Goal: Information Seeking & Learning: Learn about a topic

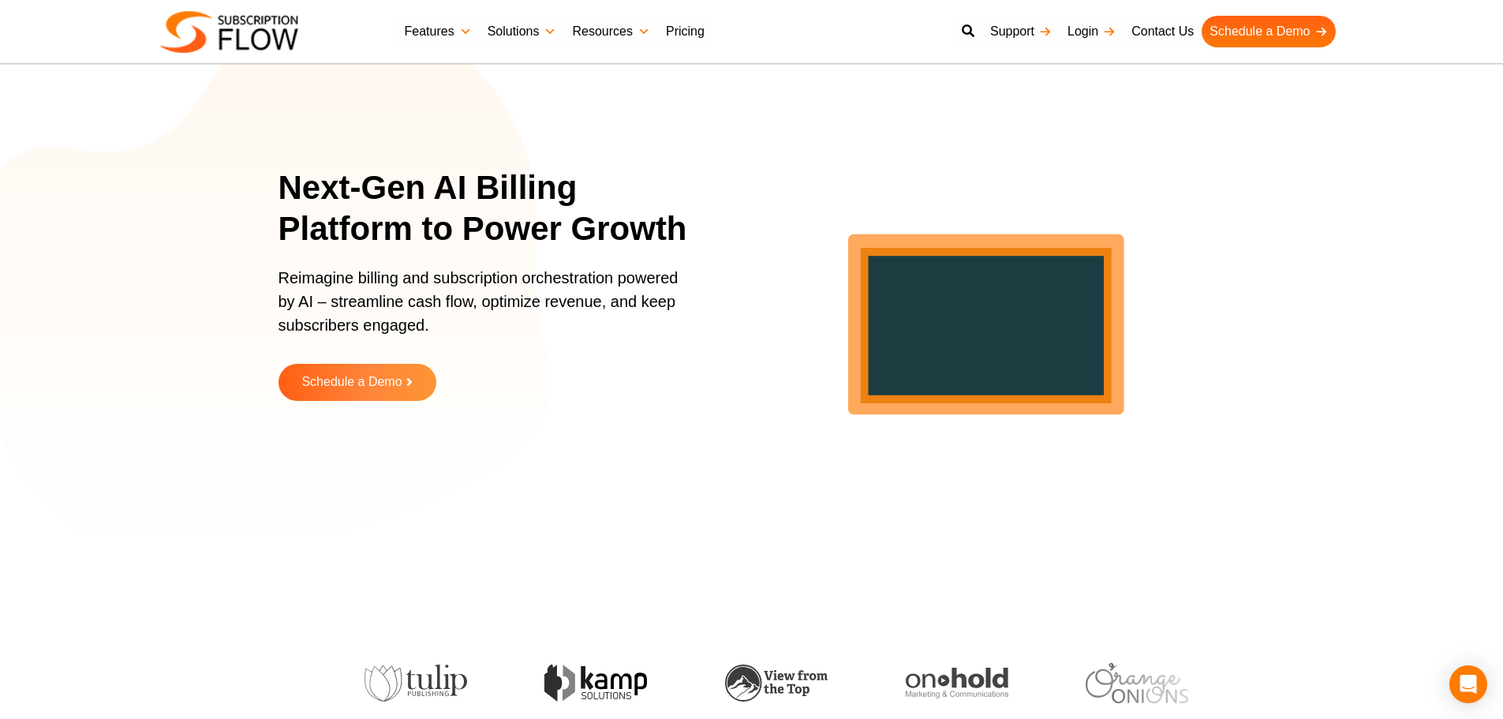
drag, startPoint x: 0, startPoint y: 0, endPoint x: 696, endPoint y: 161, distance: 714.4
click at [696, 161] on div "Next-Gen AI Billing Platform to Power Growth Reimagine billing and subscription…" at bounding box center [752, 295] width 947 height 513
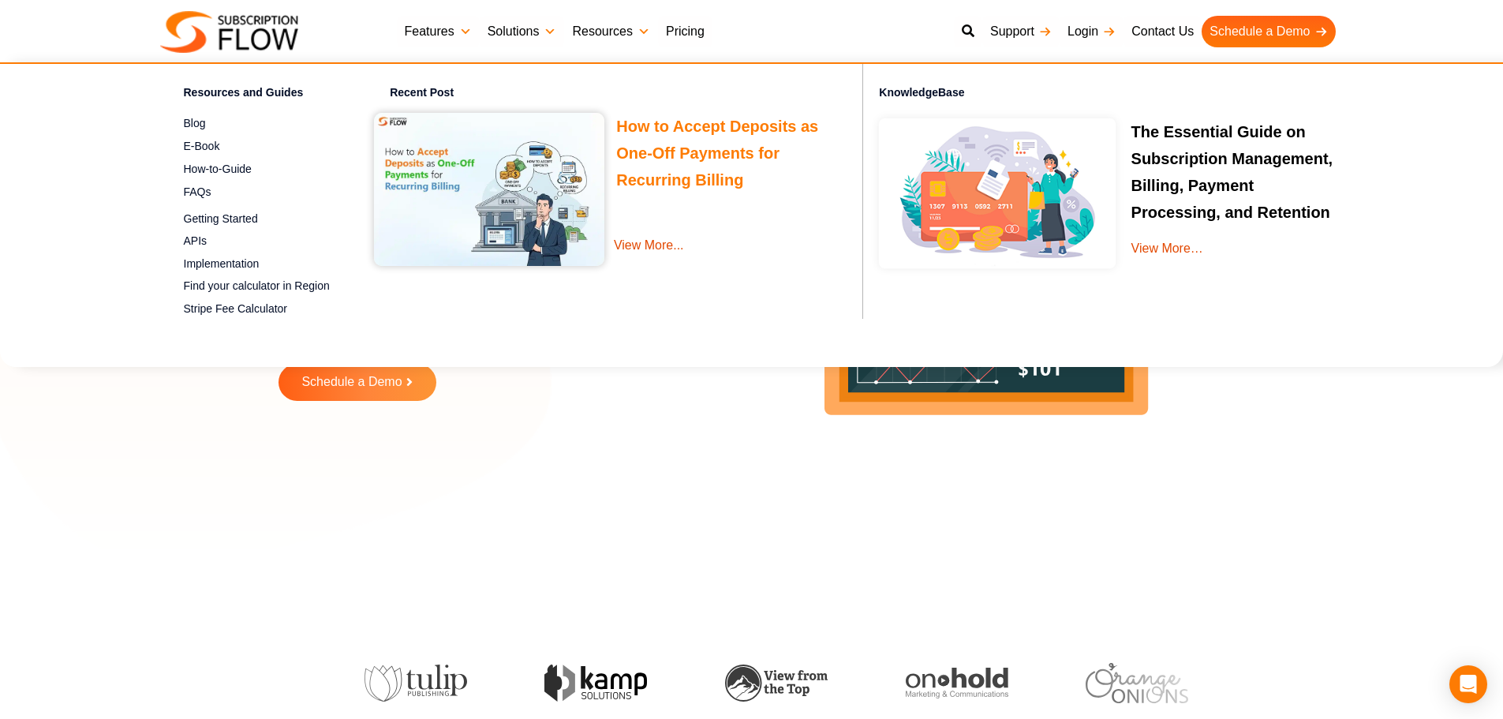
click at [680, 125] on link "How to Accept Deposits as One-Off Payments for Recurring Billing" at bounding box center [717, 156] width 202 height 76
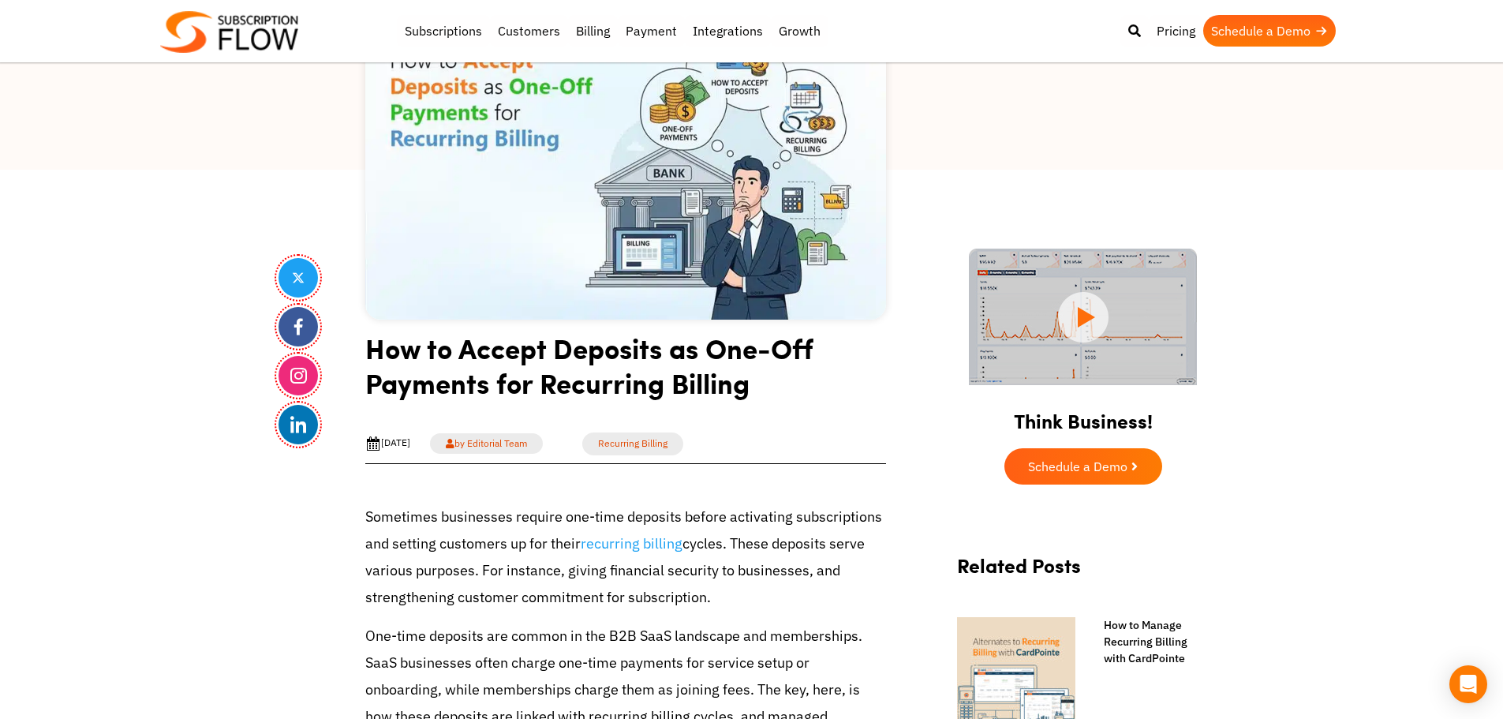
scroll to position [237, 0]
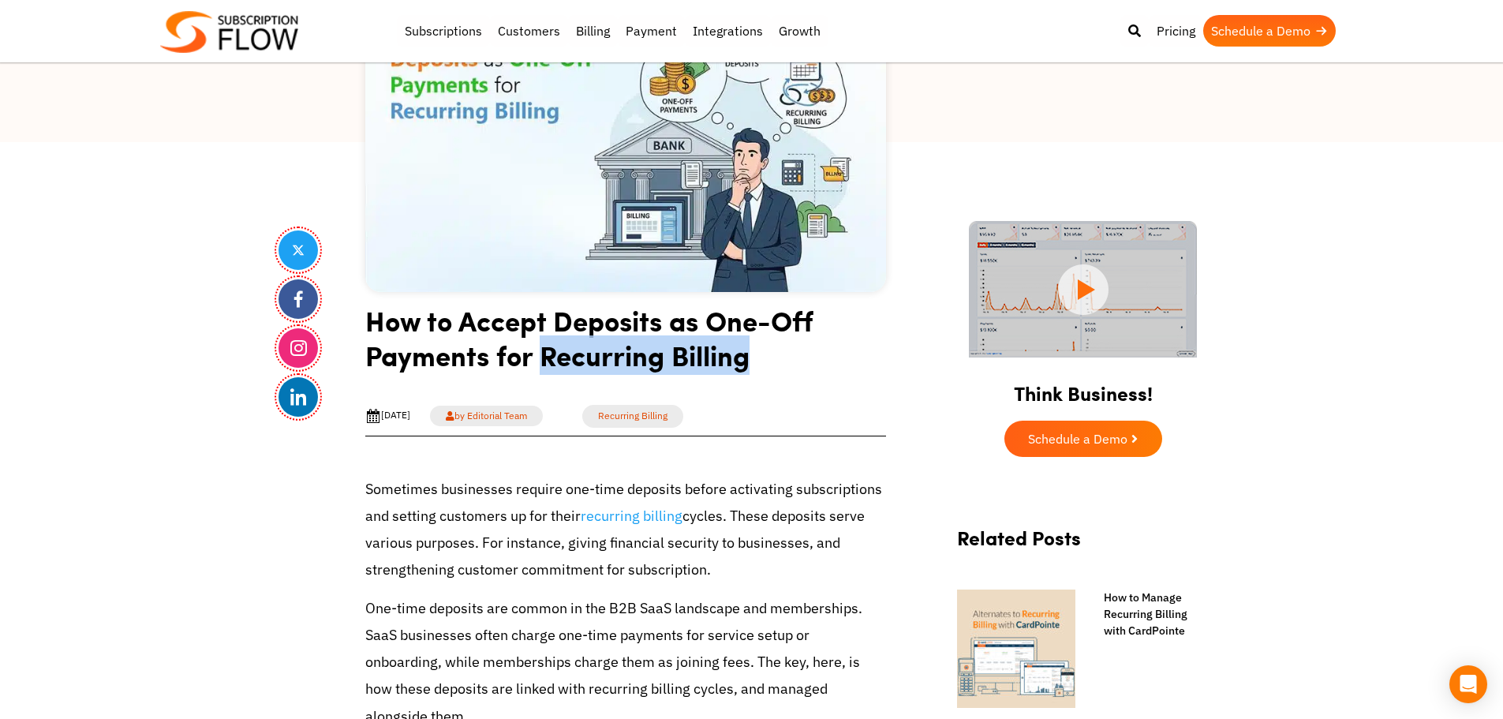
drag, startPoint x: 541, startPoint y: 359, endPoint x: 760, endPoint y: 352, distance: 218.7
click at [760, 352] on h1 "How to Accept Deposits as One-Off Payments for Recurring Billing" at bounding box center [625, 343] width 521 height 81
click at [665, 346] on h1 "How to Accept Deposits as One-Off Payments for Recurring Billing" at bounding box center [625, 343] width 521 height 81
click at [657, 361] on h1 "How to Accept Deposits as One-Off Payments for Recurring Billing" at bounding box center [625, 343] width 521 height 81
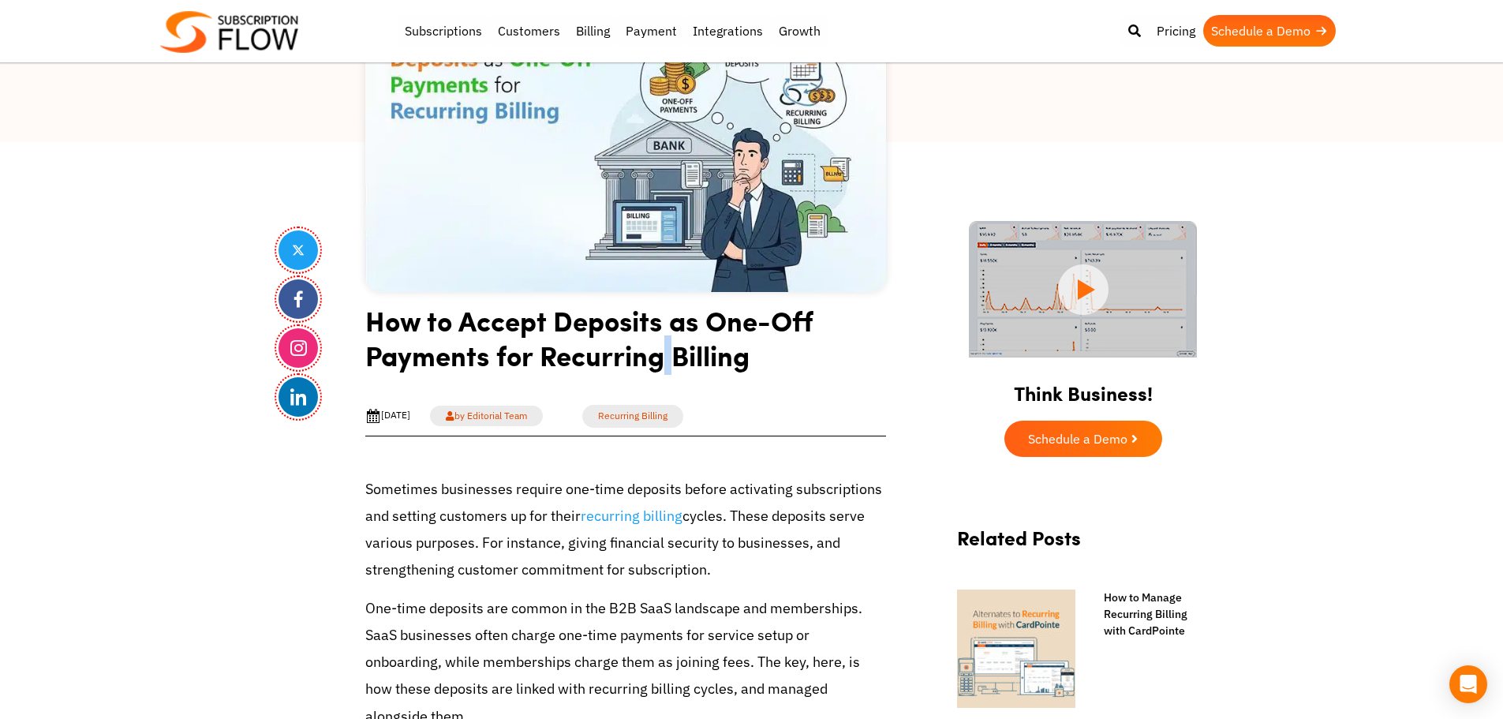
click at [657, 361] on h1 "How to Accept Deposits as One-Off Payments for Recurring Billing" at bounding box center [625, 343] width 521 height 81
click at [663, 361] on h1 "How to Accept Deposits as One-Off Payments for Recurring Billing" at bounding box center [625, 343] width 521 height 81
click at [673, 362] on h1 "How to Accept Deposits as One-Off Payments for Recurring Billing" at bounding box center [625, 343] width 521 height 81
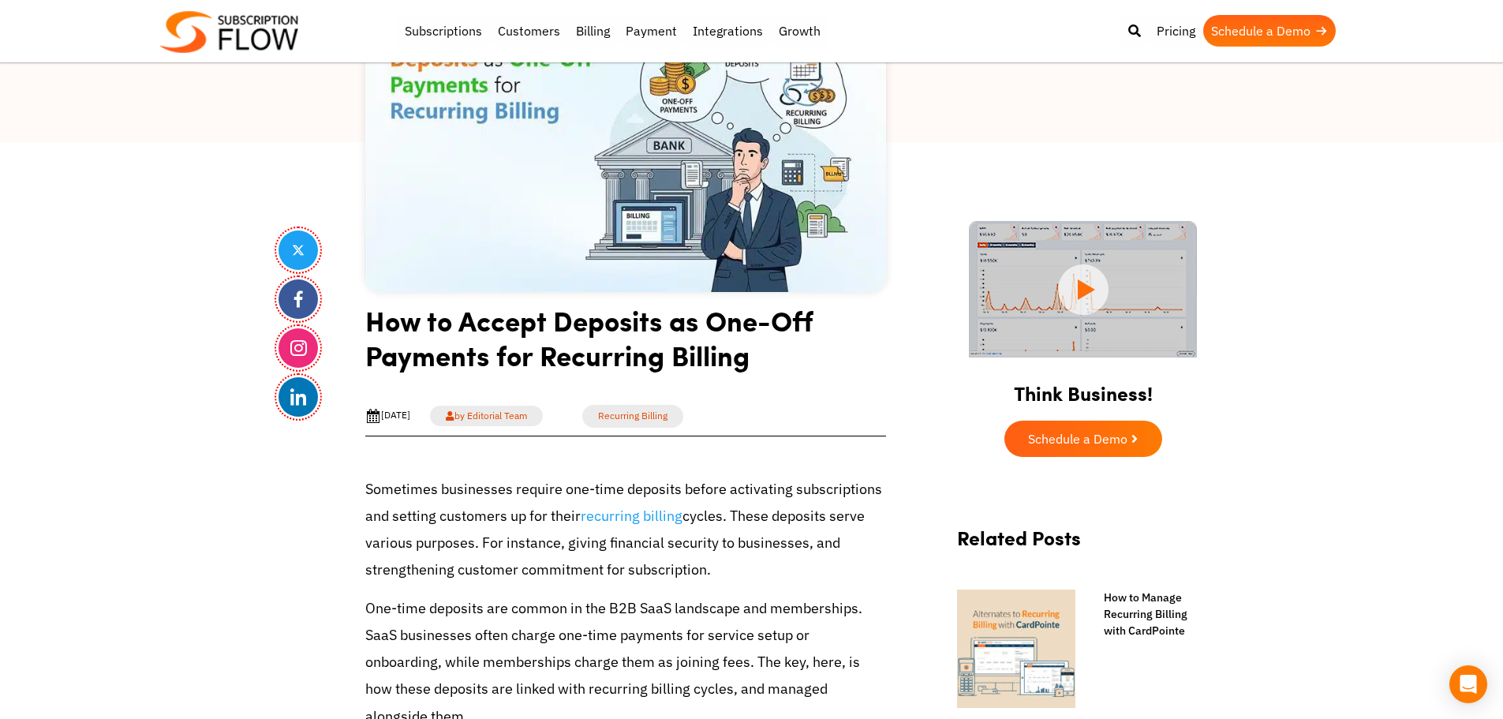
click at [657, 359] on h1 "How to Accept Deposits as One-Off Payments for Recurring Billing" at bounding box center [625, 343] width 521 height 81
click at [565, 368] on h1 "How to Accept Deposits as One-Off Payments for Recurring Billing" at bounding box center [625, 343] width 521 height 81
drag, startPoint x: 541, startPoint y: 363, endPoint x: 797, endPoint y: 367, distance: 255.7
click at [797, 367] on h1 "How to Accept Deposits as One-Off Payments for Recurring Billing" at bounding box center [625, 343] width 521 height 81
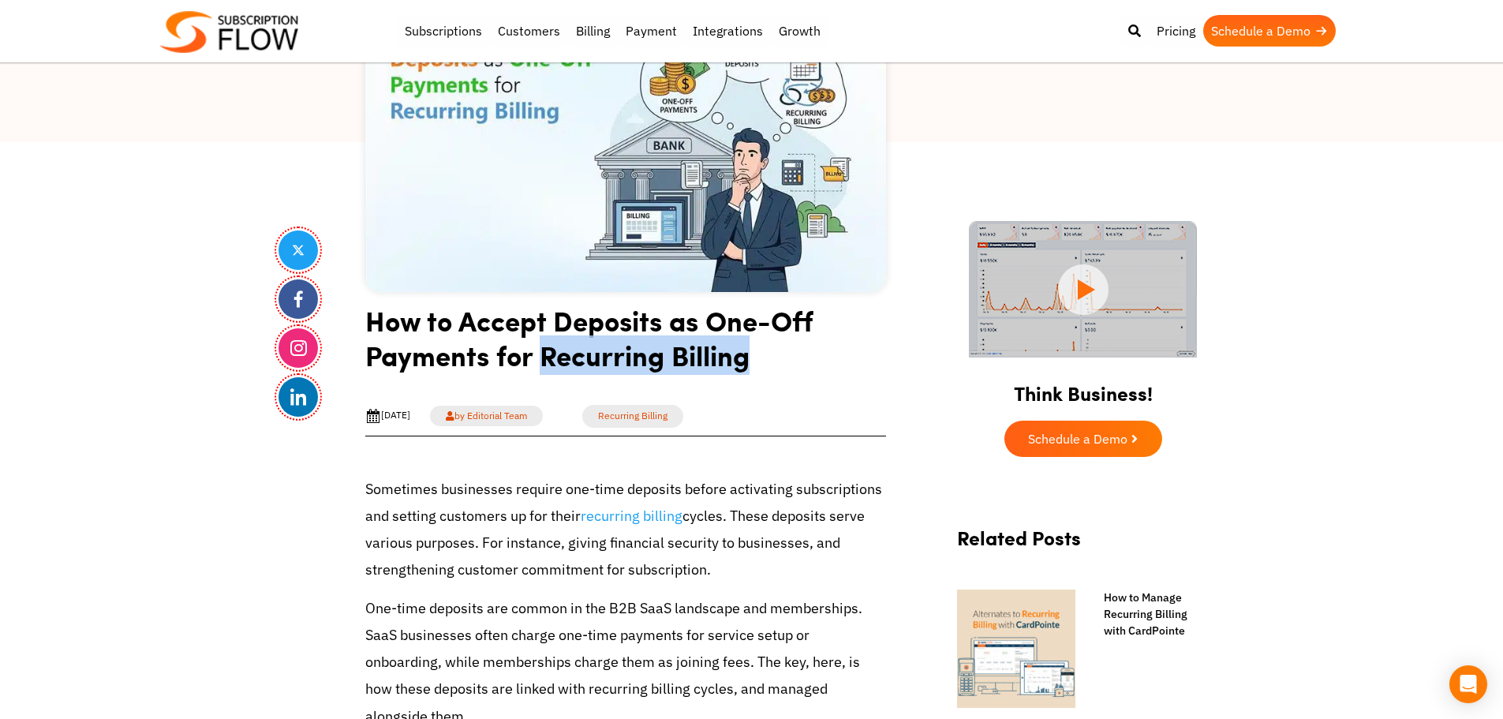
click at [640, 363] on h1 "How to Accept Deposits as One-Off Payments for Recurring Billing" at bounding box center [625, 343] width 521 height 81
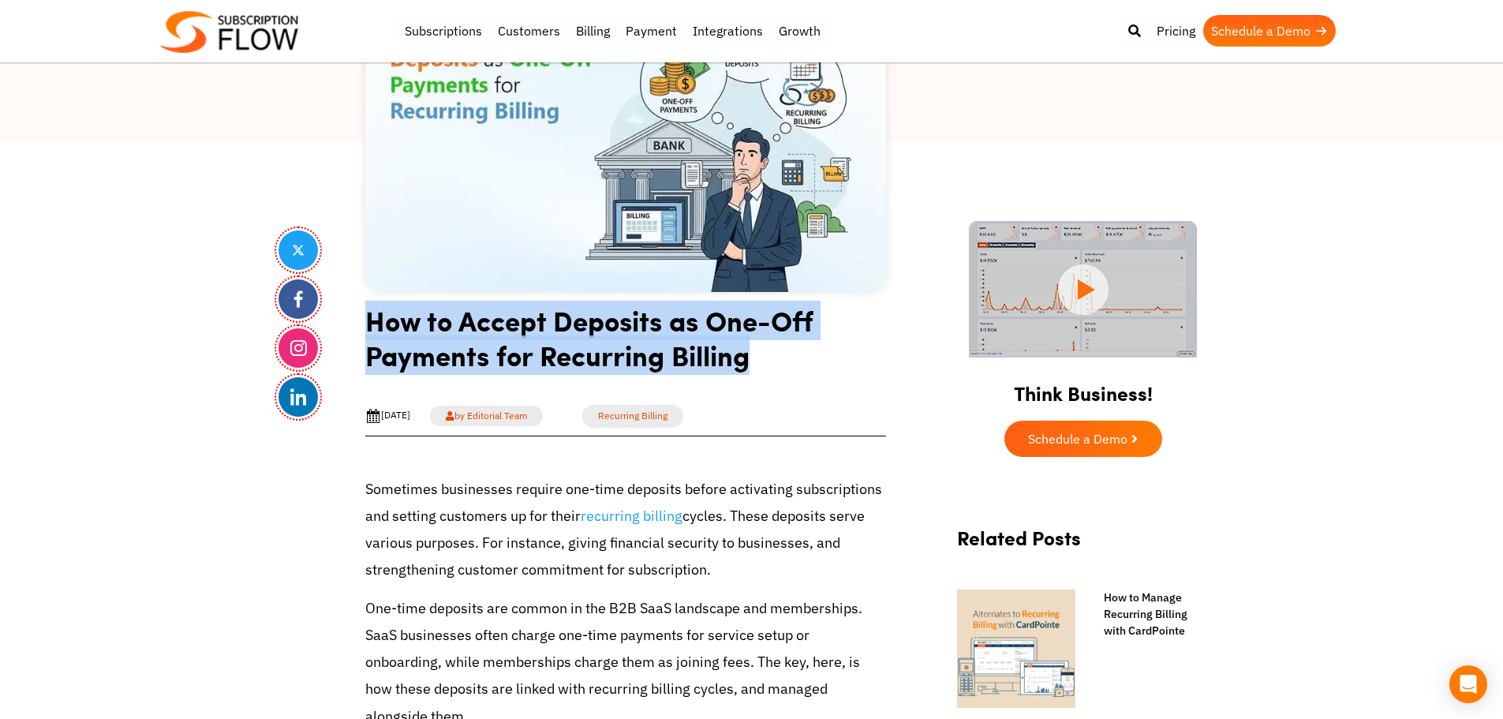
drag, startPoint x: 364, startPoint y: 320, endPoint x: 794, endPoint y: 369, distance: 432.9
click at [715, 351] on h1 "How to Accept Deposits as One-Off Payments for Recurring Billing" at bounding box center [625, 343] width 521 height 81
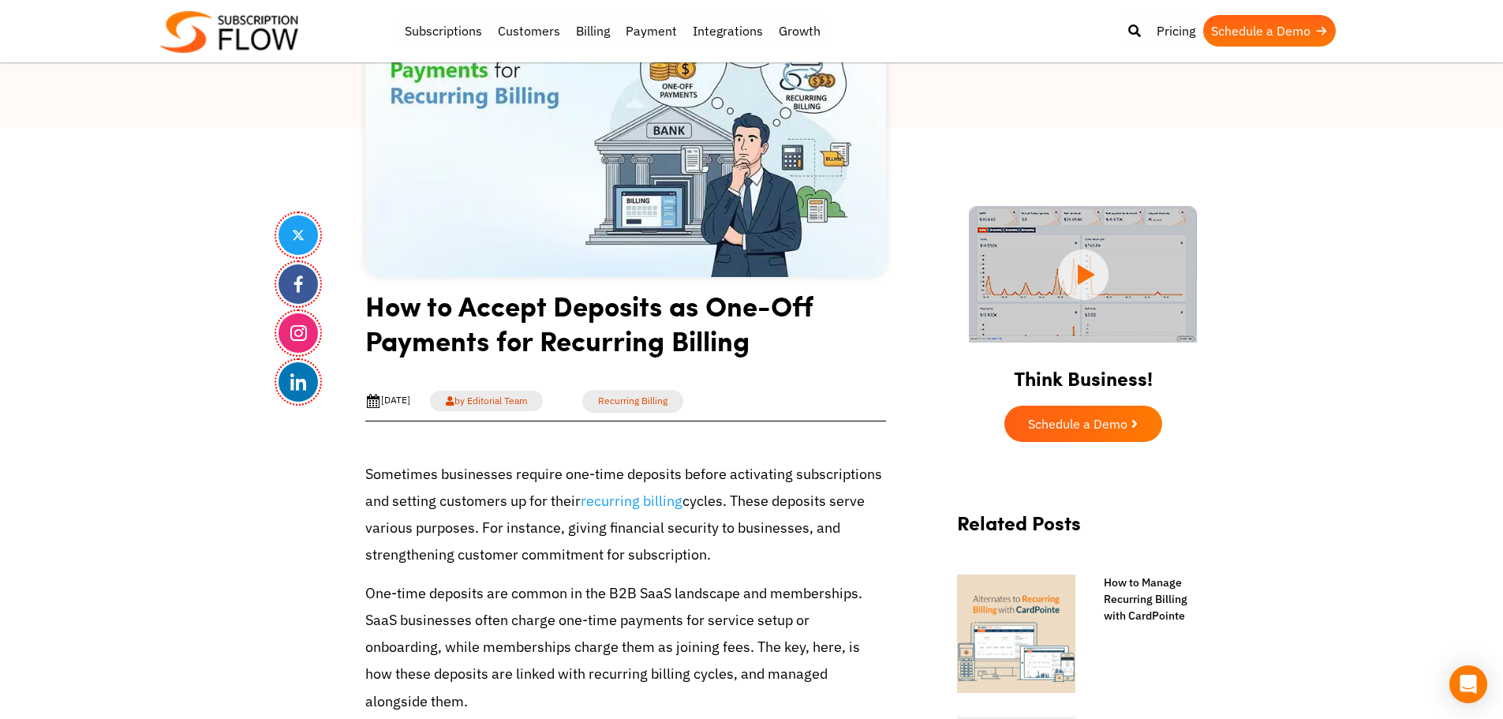
scroll to position [316, 0]
